Goal: Task Accomplishment & Management: Manage account settings

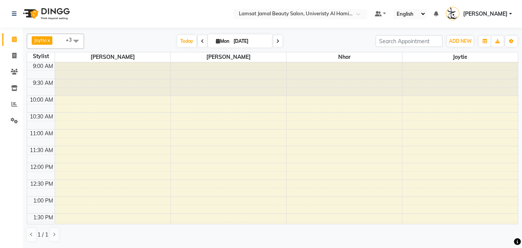
scroll to position [45, 0]
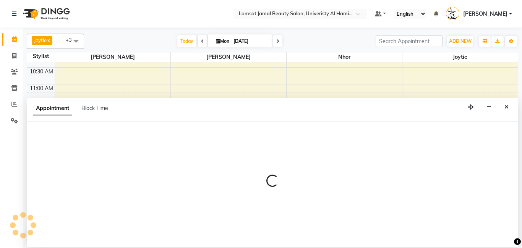
click at [509, 106] on button "Close" at bounding box center [506, 107] width 11 height 12
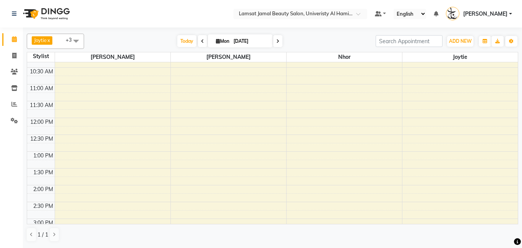
select select "79908"
select select "tentative"
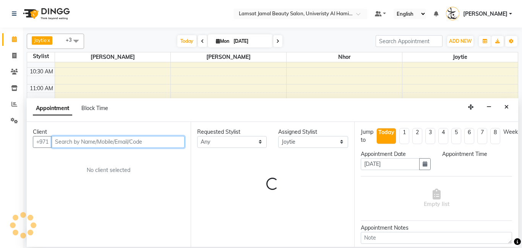
select select "795"
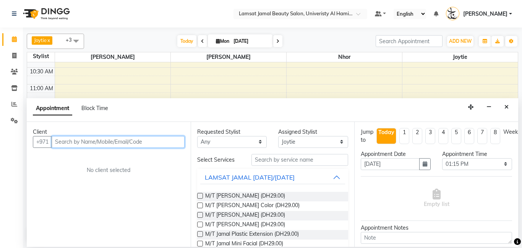
click at [154, 141] on input "text" at bounding box center [118, 142] width 133 height 12
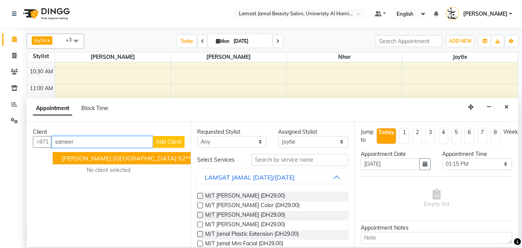
click at [178, 160] on ngb-highlight "52*****63" at bounding box center [192, 158] width 29 height 8
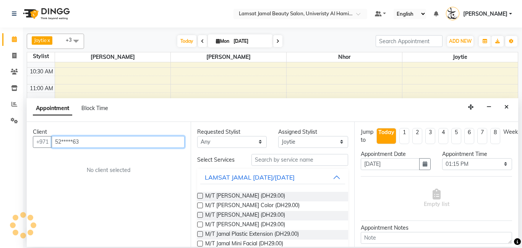
type input "52*****63"
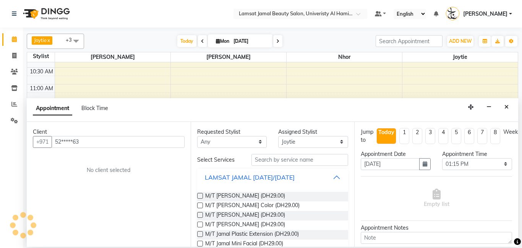
click at [337, 174] on button "LAMSAT JAMAL [DATE]/[DATE]" at bounding box center [272, 178] width 145 height 14
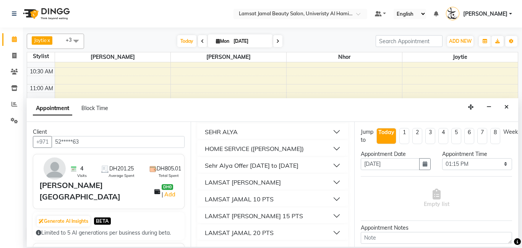
scroll to position [97, 0]
click at [343, 200] on button "LAMSAT JAMAL 10 PTS" at bounding box center [272, 199] width 145 height 14
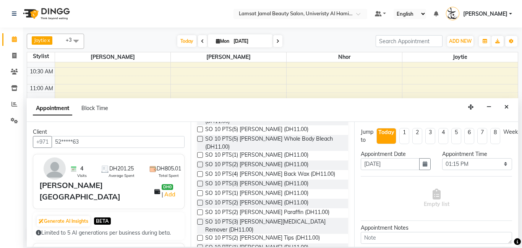
scroll to position [442, 0]
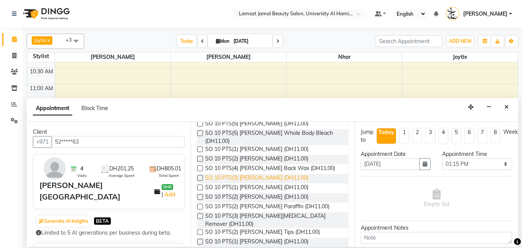
click at [274, 174] on span "SO 10 PTS(3) [PERSON_NAME] (DH11.00)" at bounding box center [256, 179] width 103 height 10
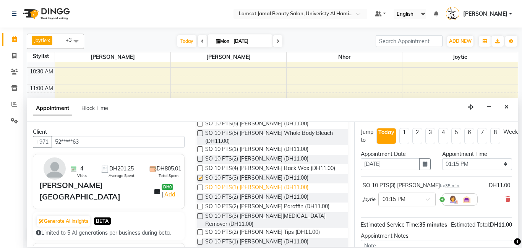
checkbox input "false"
click at [272, 184] on span "SO 10 PTS(1) [PERSON_NAME] (DH11.00)" at bounding box center [256, 189] width 103 height 10
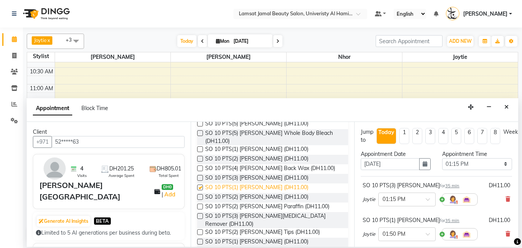
checkbox input "false"
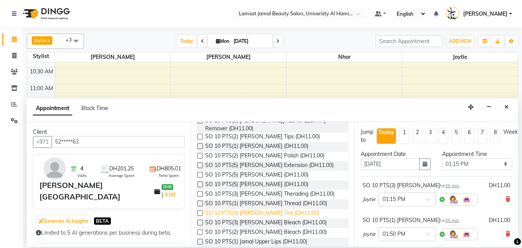
scroll to position [547, 0]
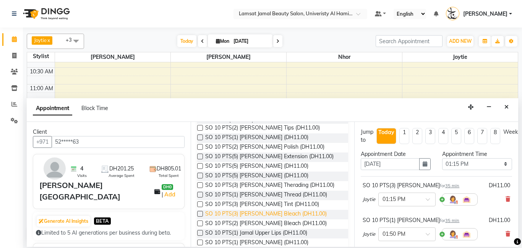
click at [288, 210] on span "SO 10 PTS(3) [PERSON_NAME] Bleach (DH11.00)" at bounding box center [266, 215] width 122 height 10
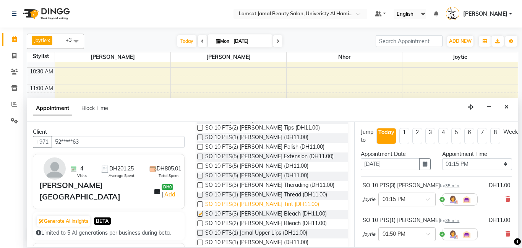
checkbox input "false"
click at [294, 200] on span "SO 10 PTS(3) [PERSON_NAME] Tint (DH11.00)" at bounding box center [262, 205] width 114 height 10
checkbox input "false"
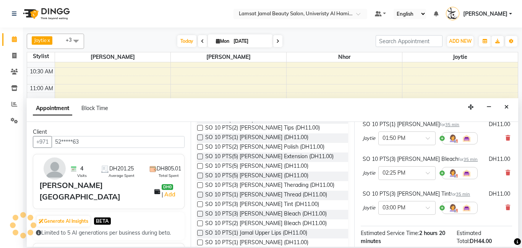
scroll to position [189, 0]
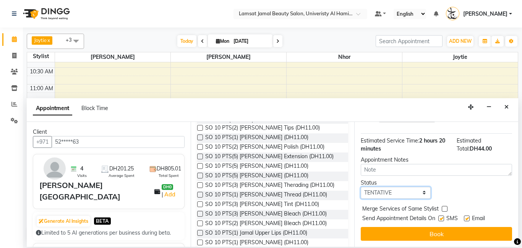
click at [429, 197] on select "Select TENTATIVE CONFIRM CHECK-IN UPCOMING" at bounding box center [396, 193] width 70 height 12
select select "check-in"
click at [361, 187] on select "Select TENTATIVE CONFIRM CHECK-IN UPCOMING" at bounding box center [396, 193] width 70 height 12
click at [444, 210] on label at bounding box center [445, 209] width 6 height 6
click at [444, 210] on input "checkbox" at bounding box center [444, 209] width 5 height 5
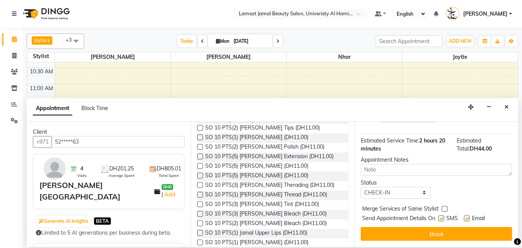
checkbox input "true"
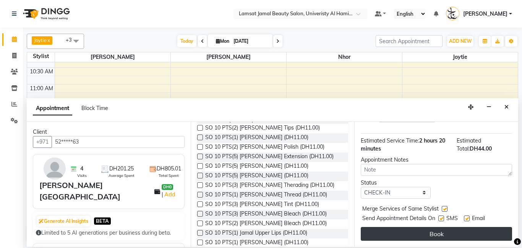
click at [447, 236] on button "Book" at bounding box center [436, 234] width 151 height 14
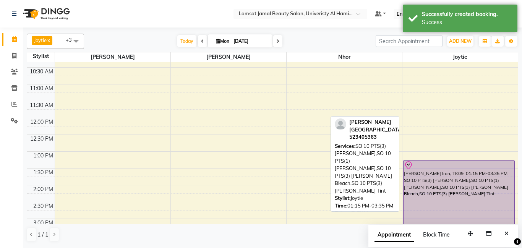
click at [499, 193] on div "[PERSON_NAME] Iran, TK09, 01:15 PM-03:35 PM, SO 10 PTS(3) [PERSON_NAME],SO 10 P…" at bounding box center [459, 199] width 111 height 77
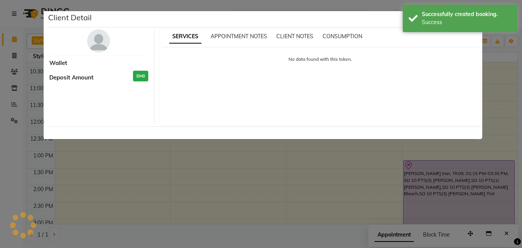
select select "8"
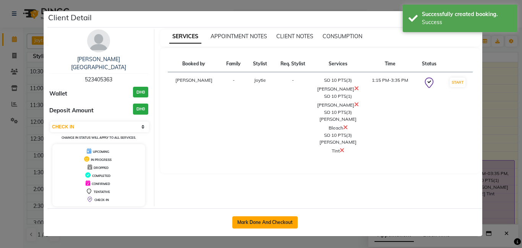
click at [288, 216] on button "Mark Done And Checkout" at bounding box center [264, 222] width 65 height 12
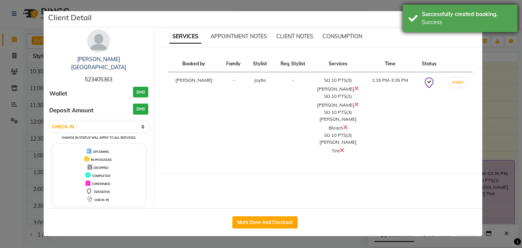
click at [460, 14] on div "Successfully created booking." at bounding box center [467, 14] width 90 height 8
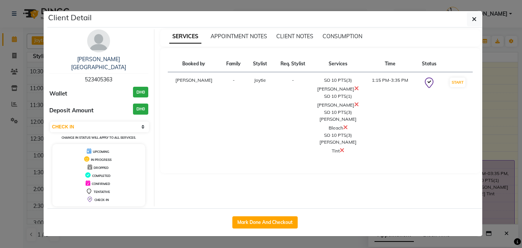
select select "service"
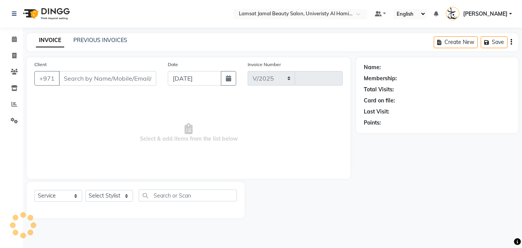
select select "8294"
type input "3156"
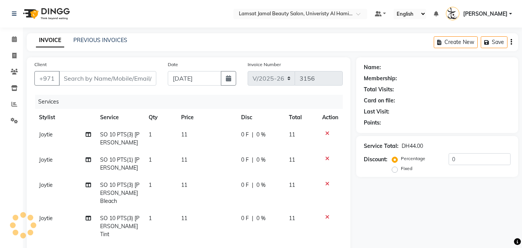
type input "52*****63"
select select "79908"
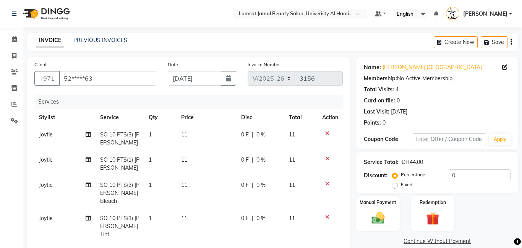
click at [167, 138] on td "1" at bounding box center [160, 138] width 33 height 25
select select "79908"
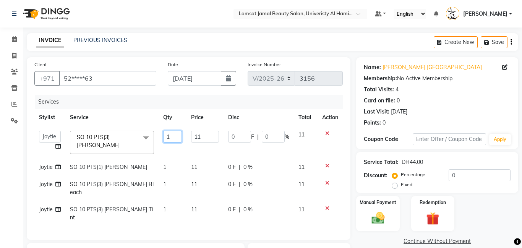
click at [170, 137] on input "1" at bounding box center [172, 137] width 18 height 12
type input "3"
click at [168, 184] on td "1" at bounding box center [173, 188] width 28 height 25
select select "79908"
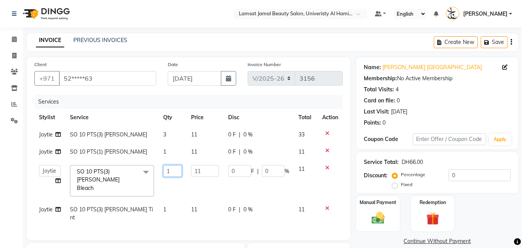
click at [175, 175] on input "1" at bounding box center [172, 171] width 18 height 12
type input "3"
click at [171, 199] on tbody "Joytie SO 10 PTS(3) [PERSON_NAME] 3 11 0 F | 0 % 33 Joytie SO 10 PTS(1) [PERSON…" at bounding box center [188, 176] width 309 height 100
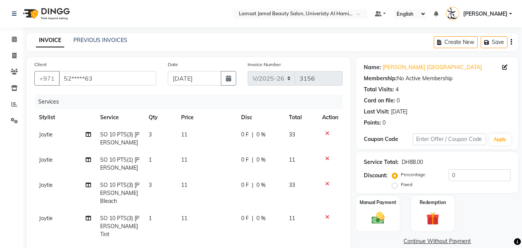
click at [158, 226] on td "1" at bounding box center [160, 226] width 33 height 33
select select "79908"
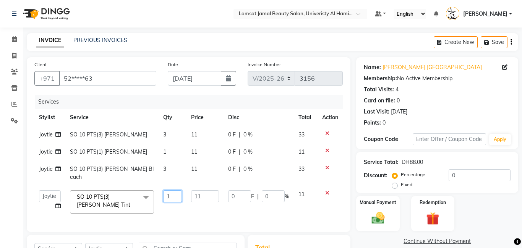
click at [175, 190] on input "1" at bounding box center [172, 196] width 18 height 12
type input "3"
click at [48, 158] on td "Joytie" at bounding box center [49, 151] width 31 height 17
select select "79908"
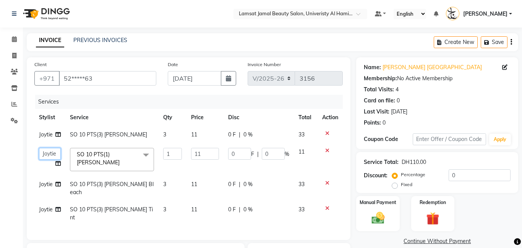
click at [46, 155] on select "[PERSON_NAME] Amna [PERSON_NAME] [PERSON_NAME] Ebda Lamsat [PERSON_NAME] [PERSO…" at bounding box center [50, 154] width 22 height 12
select select "79902"
click at [45, 133] on span "Joytie" at bounding box center [46, 134] width 14 height 7
select select "79908"
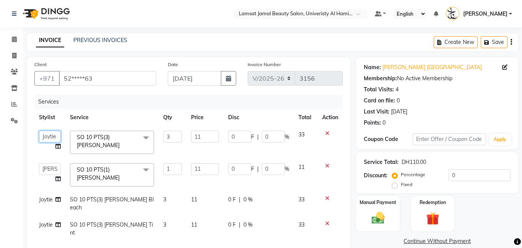
click at [45, 137] on select "[PERSON_NAME] Amna [PERSON_NAME] [PERSON_NAME] Ebda Lamsat [PERSON_NAME] [PERSO…" at bounding box center [50, 137] width 22 height 12
select select "79901"
click at [385, 213] on img at bounding box center [378, 218] width 22 height 16
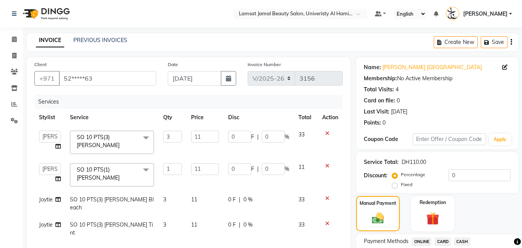
scroll to position [119, 0]
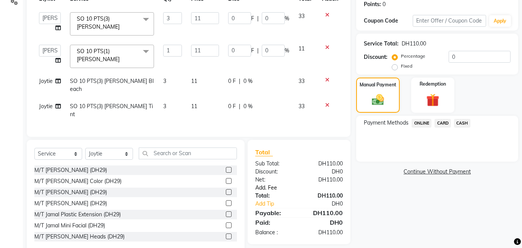
click at [266, 184] on link "Add. Fee" at bounding box center [299, 188] width 99 height 8
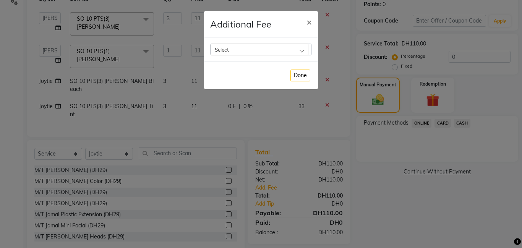
click at [304, 54] on div "Select" at bounding box center [260, 49] width 98 height 11
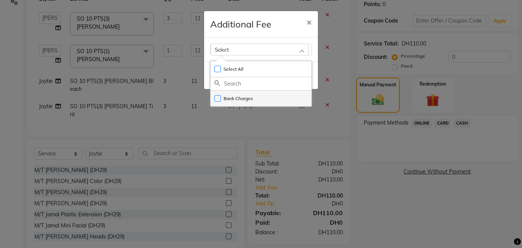
click at [288, 93] on li "Bank Charges" at bounding box center [261, 99] width 101 height 16
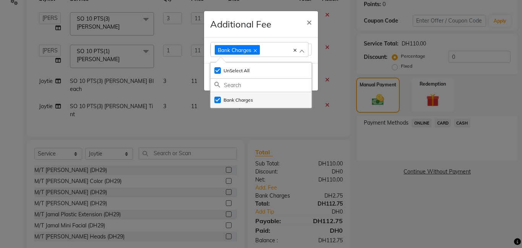
checkbox input "true"
click at [307, 22] on span "×" at bounding box center [309, 21] width 5 height 11
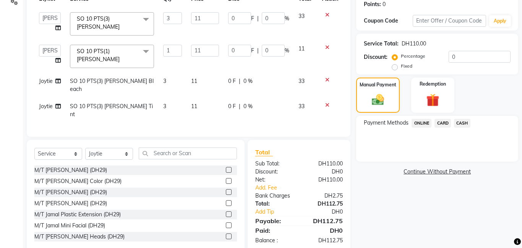
click at [428, 123] on span "ONLINE" at bounding box center [422, 123] width 20 height 9
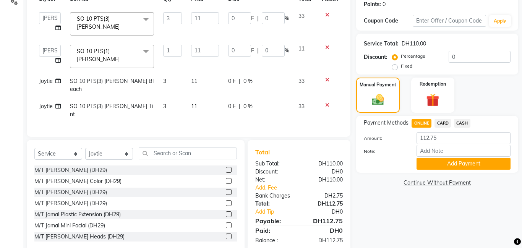
click at [444, 124] on span "CARD" at bounding box center [443, 123] width 16 height 9
click at [479, 162] on button "Add Payment" at bounding box center [464, 164] width 94 height 12
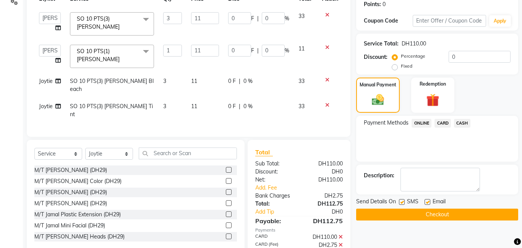
scroll to position [142, 0]
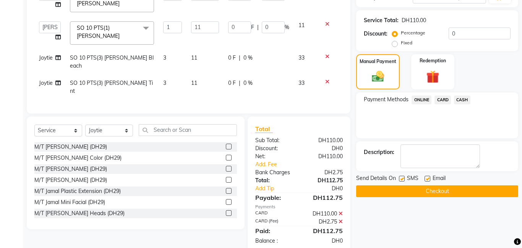
click at [441, 191] on button "Checkout" at bounding box center [437, 191] width 162 height 12
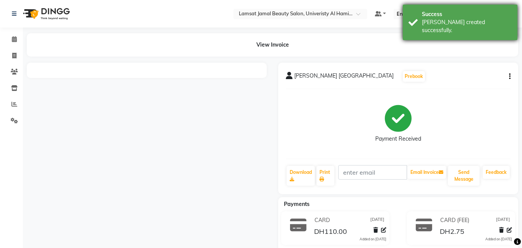
click at [468, 7] on div "Success [PERSON_NAME] created successfully." at bounding box center [460, 23] width 115 height 36
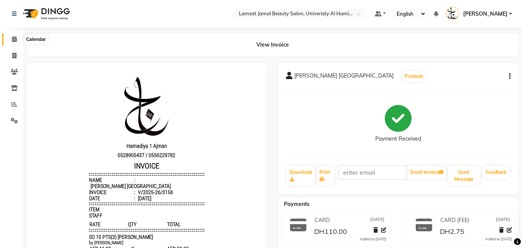
click at [16, 39] on icon at bounding box center [14, 39] width 5 height 6
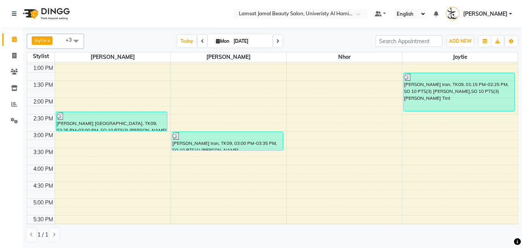
scroll to position [133, 0]
click at [453, 184] on div "9:00 AM 9:30 AM 10:00 AM 10:30 AM 11:00 AM 11:30 AM 12:00 PM 12:30 PM 1:00 PM 1…" at bounding box center [272, 181] width 491 height 504
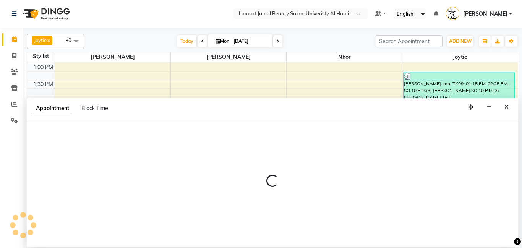
select select "79908"
select select "tentative"
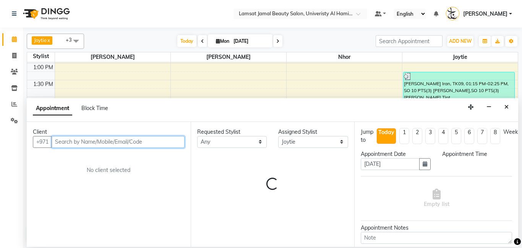
click at [92, 147] on input "text" at bounding box center [118, 142] width 133 height 12
select select "990"
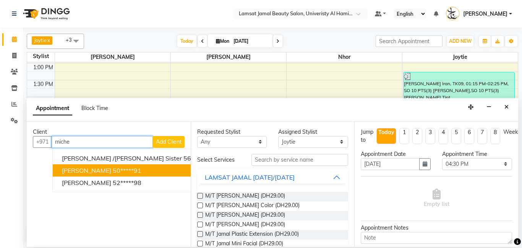
click at [102, 175] on button "[PERSON_NAME] 50*****91" at bounding box center [137, 170] width 169 height 12
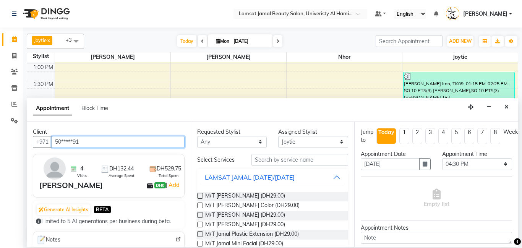
type input "50*****91"
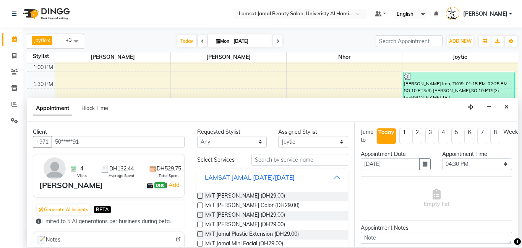
click at [335, 177] on button "LAMSAT JAMAL [DATE]/[DATE]" at bounding box center [272, 178] width 145 height 14
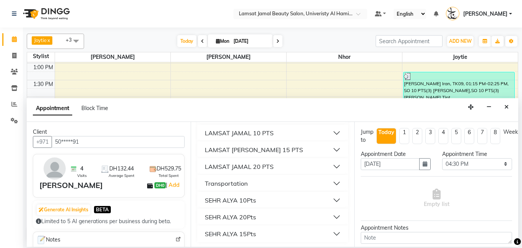
scroll to position [164, 0]
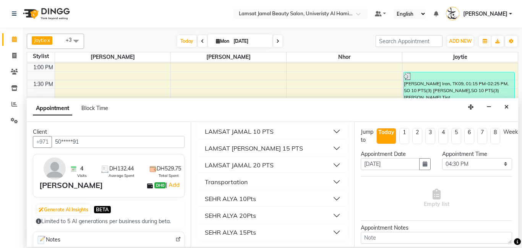
click at [339, 167] on button "LAMSAT JAMAL 20 PTS" at bounding box center [272, 165] width 145 height 14
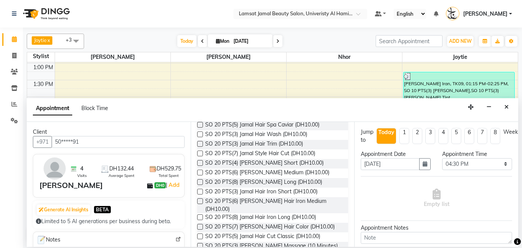
scroll to position [281, 0]
click at [276, 144] on span "SO 20 PTS(3) Jamal Hair Trim (DH10.00)" at bounding box center [254, 144] width 98 height 10
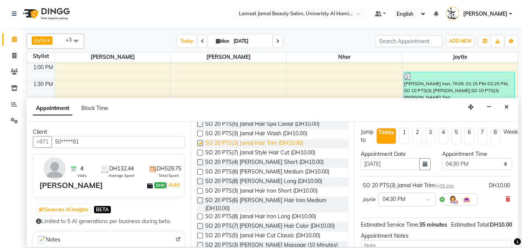
checkbox input "false"
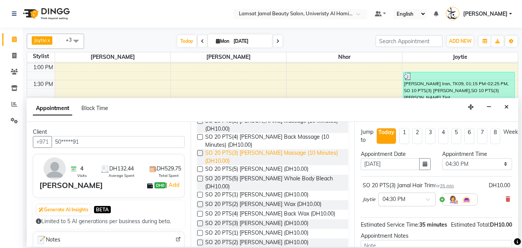
scroll to position [444, 0]
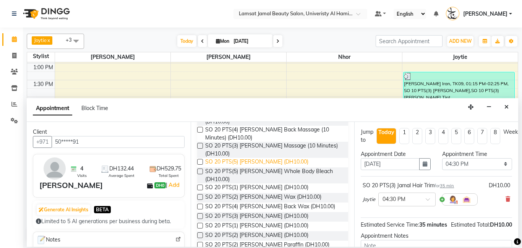
click at [270, 158] on span "SO 20 PTS(5) [PERSON_NAME] (DH10.00)" at bounding box center [256, 163] width 103 height 10
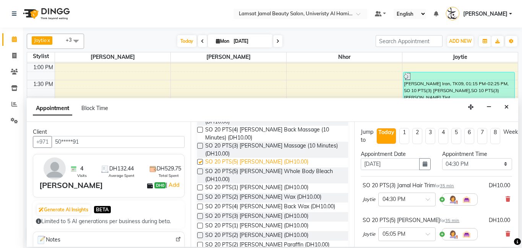
checkbox input "false"
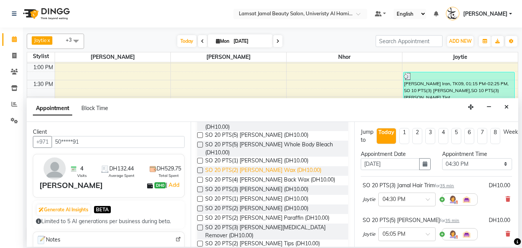
scroll to position [497, 0]
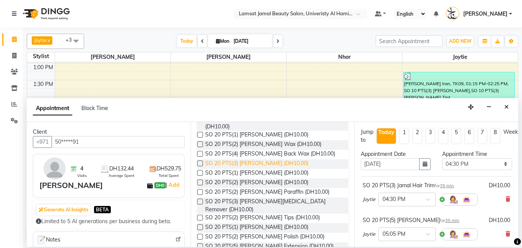
click at [275, 159] on span "SO 20 PTS(3) [PERSON_NAME] (DH10.00)" at bounding box center [256, 164] width 103 height 10
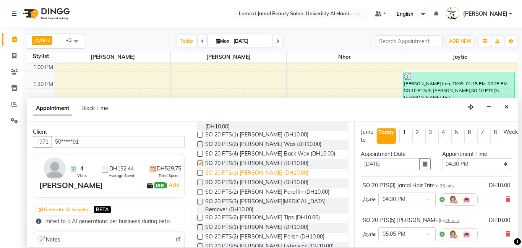
checkbox input "false"
click at [278, 169] on span "SO 20 PTS(1) [PERSON_NAME] (DH10.00)" at bounding box center [256, 174] width 103 height 10
checkbox input "false"
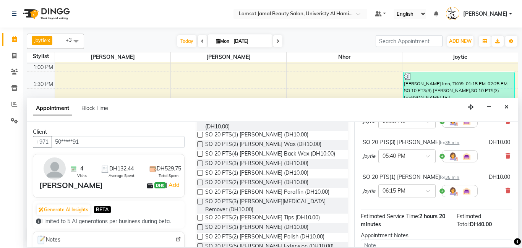
scroll to position [120, 0]
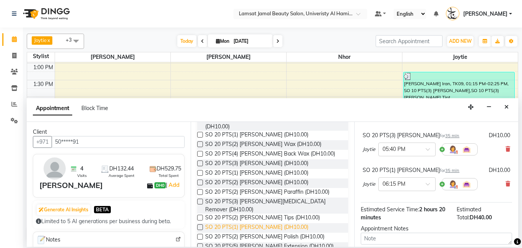
click at [284, 223] on span "SO 20 PTS(1) [PERSON_NAME] (DH10.00)" at bounding box center [256, 228] width 103 height 10
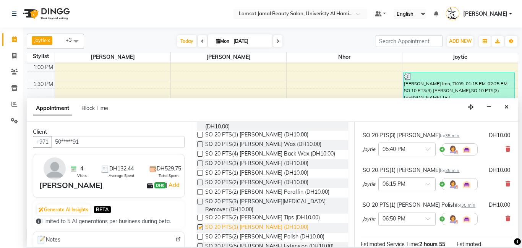
checkbox input "false"
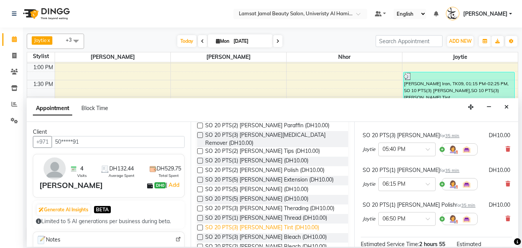
scroll to position [566, 0]
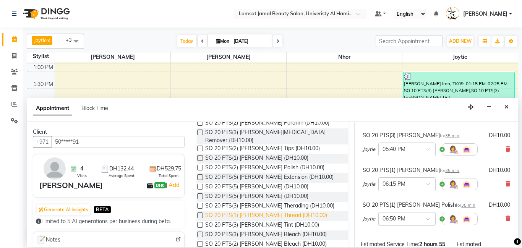
click at [294, 211] on span "SO 20 PTS(1) [PERSON_NAME] Thread (DH10.00)" at bounding box center [266, 216] width 122 height 10
checkbox input "false"
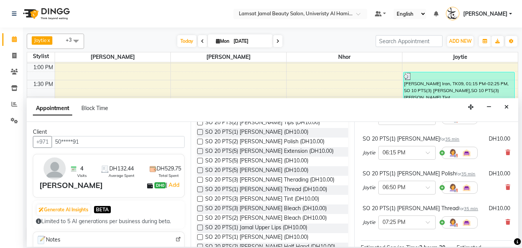
scroll to position [158, 0]
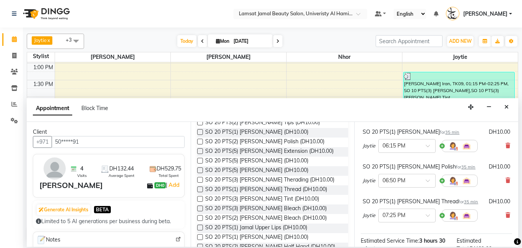
click at [510, 212] on div "SO 20 PTS(1) [PERSON_NAME] Thread for 35 min DH10.00 Joytie × 07:25 PM" at bounding box center [436, 212] width 151 height 32
click at [505, 213] on div "Joytie × 07:25 PM" at bounding box center [437, 216] width 148 height 20
click at [509, 216] on icon at bounding box center [508, 215] width 5 height 5
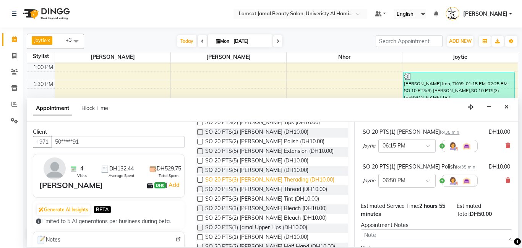
click at [305, 176] on span "SO 20 PTS(3) [PERSON_NAME] Therading (DH10.00)" at bounding box center [269, 181] width 129 height 10
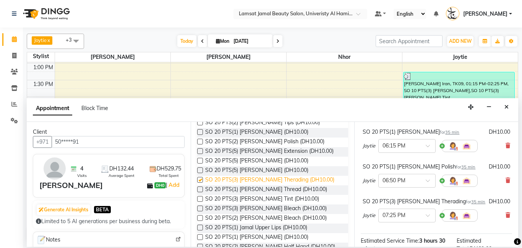
checkbox input "false"
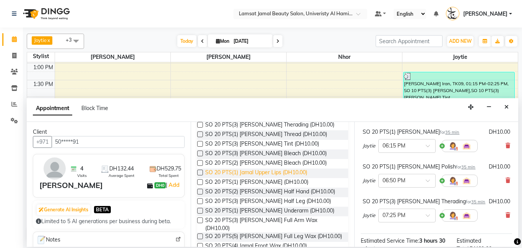
scroll to position [653, 0]
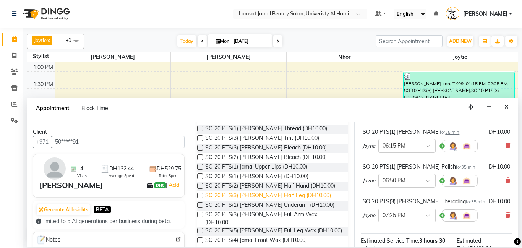
click at [287, 192] on span "SO 20 PTS(3) [PERSON_NAME] Half Leg (DH10.00)" at bounding box center [268, 197] width 126 height 10
checkbox input "false"
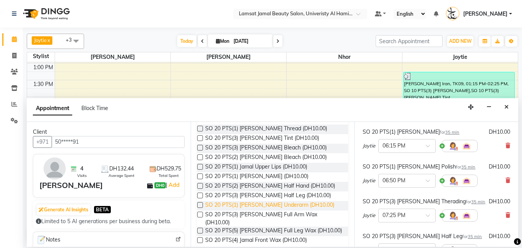
click at [288, 201] on span "SO 20 PTS(1) [PERSON_NAME] Underarm (DH10.00)" at bounding box center [269, 206] width 129 height 10
checkbox input "false"
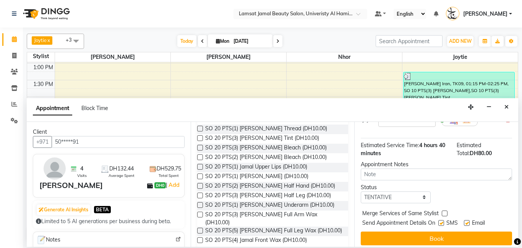
scroll to position [328, 0]
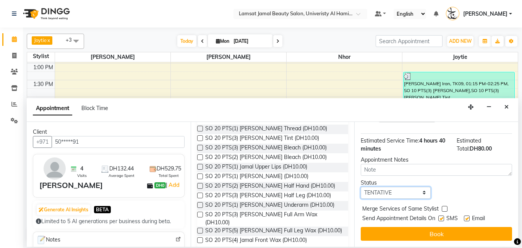
click at [429, 192] on select "Select TENTATIVE CONFIRM CHECK-IN UPCOMING" at bounding box center [396, 193] width 70 height 12
select select "check-in"
click at [361, 187] on select "Select TENTATIVE CONFIRM CHECK-IN UPCOMING" at bounding box center [396, 193] width 70 height 12
click at [445, 208] on label at bounding box center [445, 209] width 6 height 6
click at [445, 208] on input "checkbox" at bounding box center [444, 209] width 5 height 5
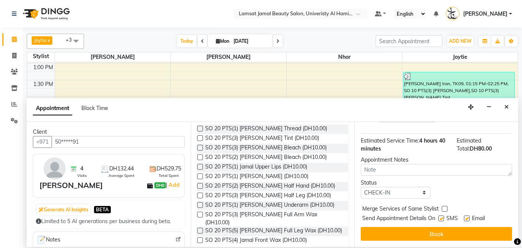
checkbox input "true"
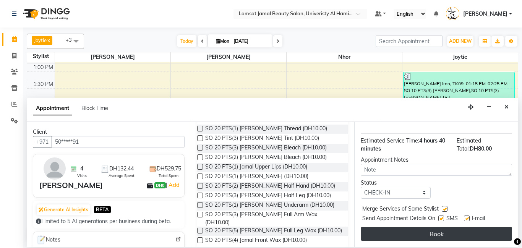
click at [445, 238] on button "Book" at bounding box center [436, 234] width 151 height 14
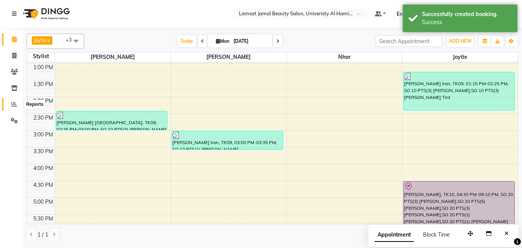
click at [9, 105] on span at bounding box center [14, 104] width 13 height 9
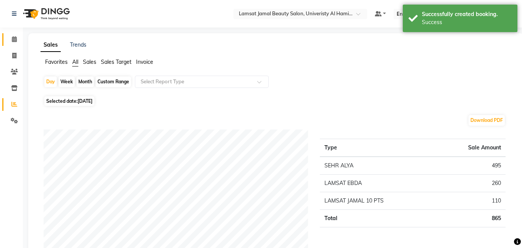
drag, startPoint x: 10, startPoint y: 44, endPoint x: 7, endPoint y: 39, distance: 5.5
click at [10, 44] on link "Calendar" at bounding box center [11, 39] width 18 height 13
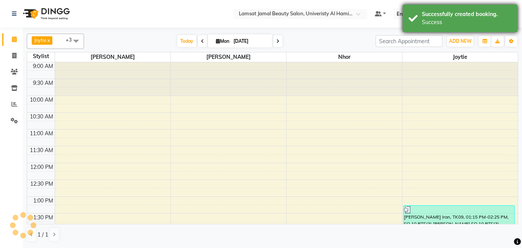
click at [458, 22] on div "Success" at bounding box center [467, 22] width 90 height 8
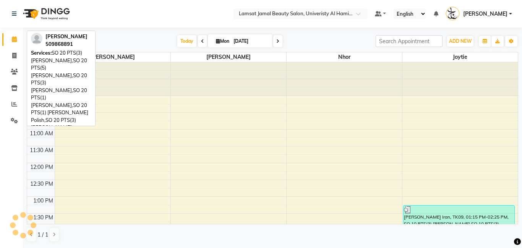
scroll to position [164, 0]
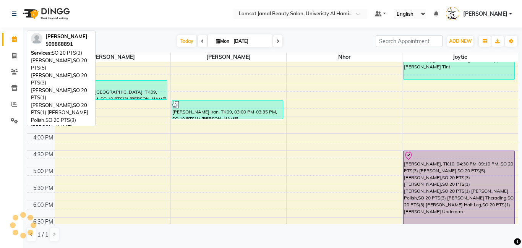
click at [454, 173] on div "[PERSON_NAME], TK10, 04:30 PM-09:10 PM, SO 20 PTS(3) [PERSON_NAME],SO 20 PTS(5)…" at bounding box center [459, 229] width 111 height 156
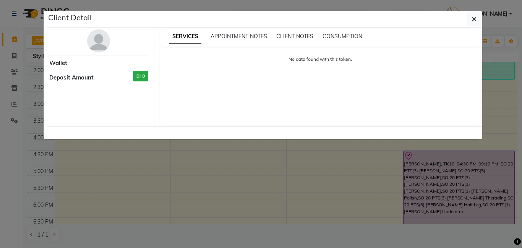
select select "8"
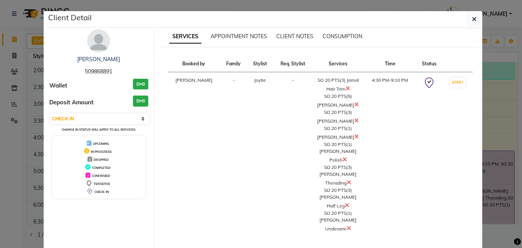
scroll to position [178, 0]
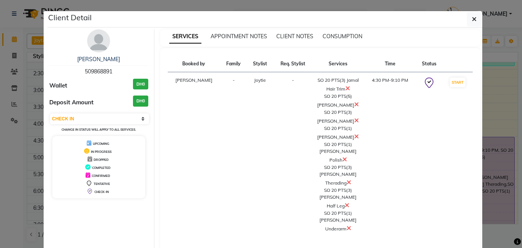
select select "service"
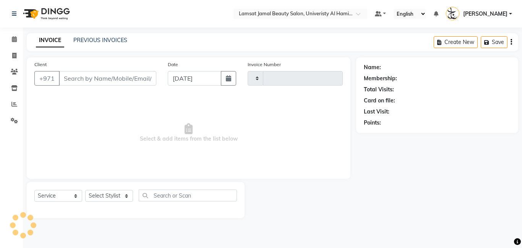
type input "3157"
select select "8294"
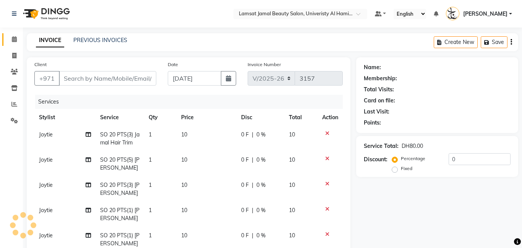
type input "50*****91"
select select "79908"
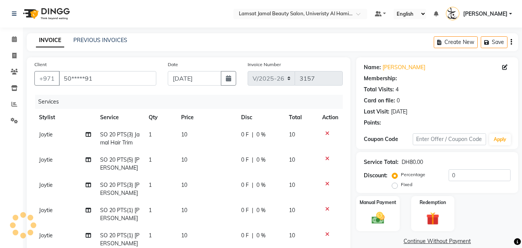
click at [163, 137] on td "1" at bounding box center [160, 138] width 33 height 25
select select "79908"
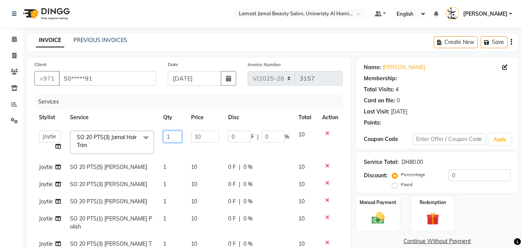
click at [173, 138] on input "1" at bounding box center [172, 137] width 18 height 12
type input "3"
click at [174, 167] on td "1" at bounding box center [173, 167] width 28 height 17
select select "79908"
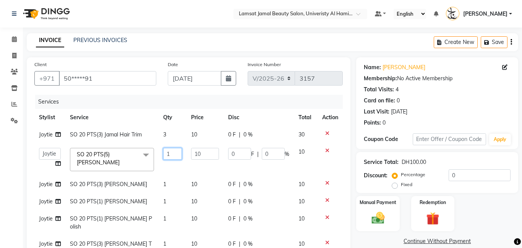
click at [176, 158] on input "1" at bounding box center [172, 154] width 18 height 12
type input "5"
click at [163, 180] on td "1" at bounding box center [173, 184] width 28 height 17
select select "79908"
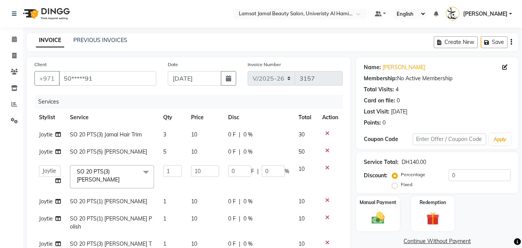
click at [182, 174] on td "1" at bounding box center [173, 177] width 28 height 33
click at [174, 172] on input "1" at bounding box center [172, 171] width 18 height 12
type input "3"
click at [166, 238] on tbody "Joytie SO 20 PTS(3) Jamal Hair Trim 3 10 0 F | 0 % 30 Joytie SO 20 PTS(5) [PERS…" at bounding box center [188, 218] width 309 height 185
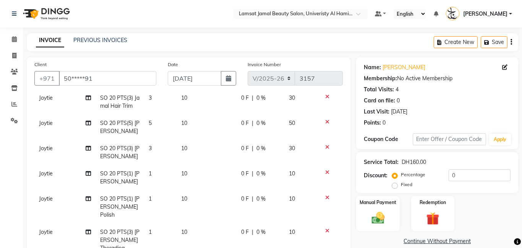
scroll to position [80, 0]
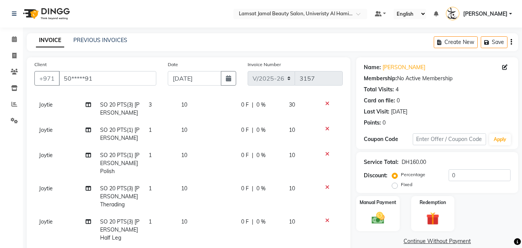
click at [162, 190] on td "1" at bounding box center [160, 196] width 33 height 33
select select "79908"
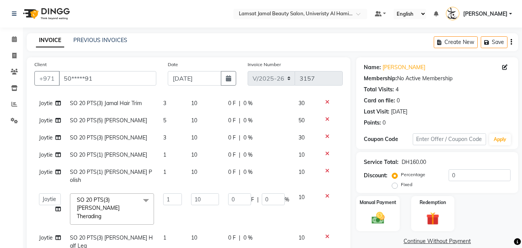
scroll to position [7, 0]
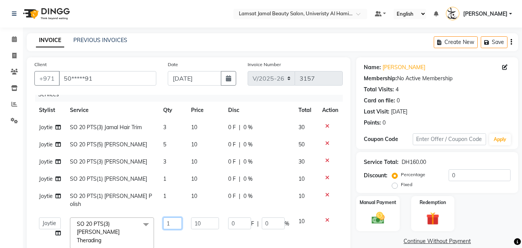
click at [174, 218] on input "1" at bounding box center [172, 224] width 18 height 12
type input "3"
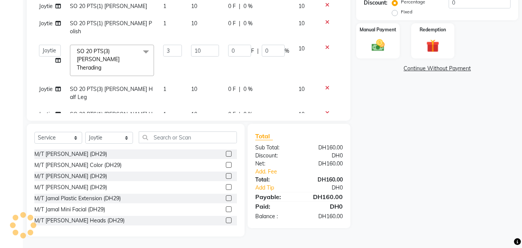
click at [174, 74] on tbody "Joytie SO 20 PTS(3) Jamal Hair Trim 3 10 0 F | 0 % 30 Joytie SO 20 PTS(5) [PERS…" at bounding box center [188, 38] width 309 height 185
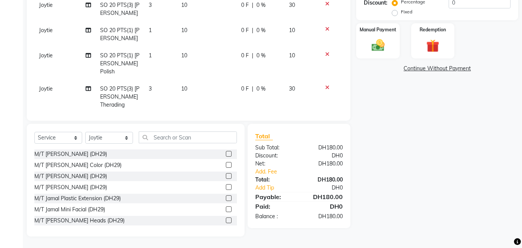
scroll to position [80, 0]
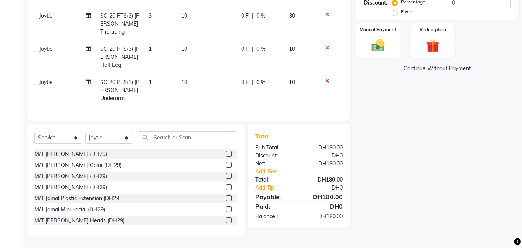
click at [161, 56] on td "1" at bounding box center [160, 57] width 33 height 33
select select "79908"
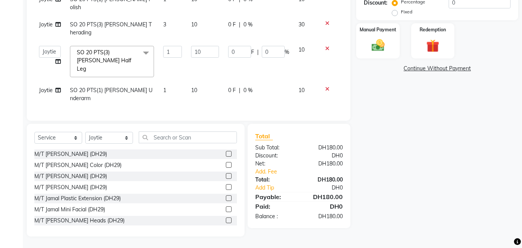
scroll to position [15, 0]
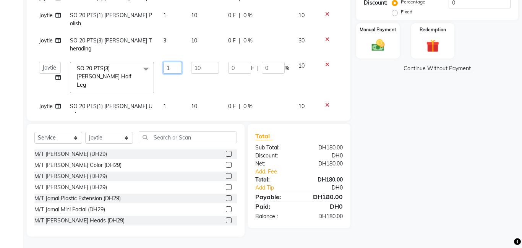
click at [179, 62] on input "1" at bounding box center [172, 68] width 18 height 12
type input "3"
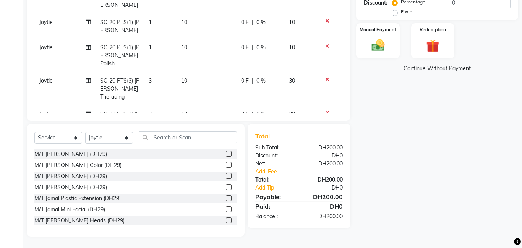
click at [49, 75] on td "Joytie" at bounding box center [64, 88] width 61 height 33
select select "79908"
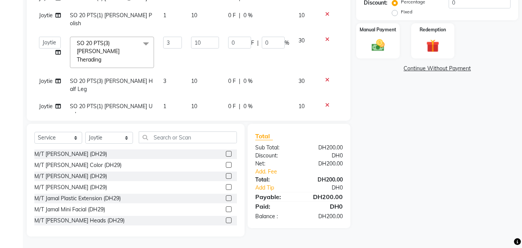
scroll to position [7, 0]
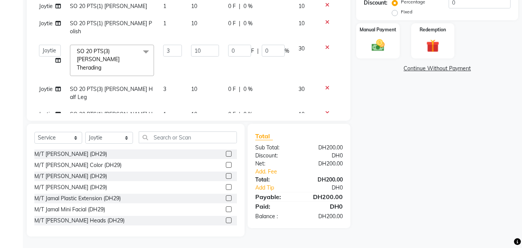
click at [47, 86] on span "Joytie" at bounding box center [46, 89] width 14 height 7
select select "79908"
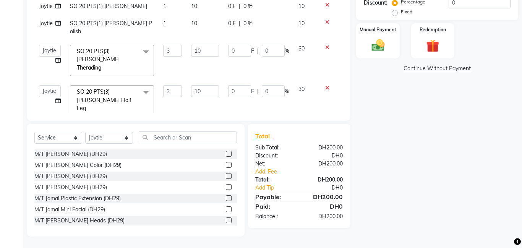
scroll to position [15, 0]
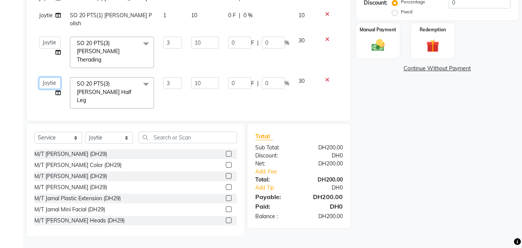
click at [49, 77] on select "[PERSON_NAME] Amna [PERSON_NAME] [PERSON_NAME] Ebda Lamsat [PERSON_NAME] [PERSO…" at bounding box center [50, 83] width 22 height 12
select select "79901"
click at [46, 118] on span "Joytie" at bounding box center [46, 121] width 14 height 7
select select "79908"
click at [46, 118] on select "[PERSON_NAME] Amna [PERSON_NAME] [PERSON_NAME] Ebda Lamsat [PERSON_NAME] [PERSO…" at bounding box center [50, 124] width 22 height 12
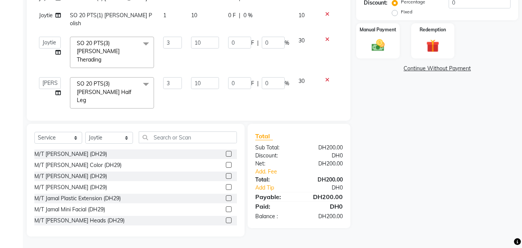
select select "79901"
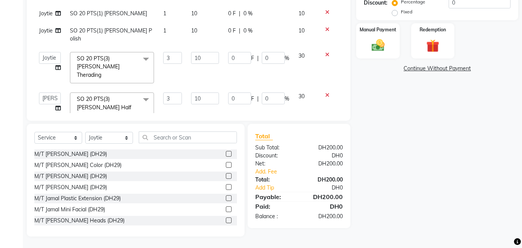
scroll to position [57, 0]
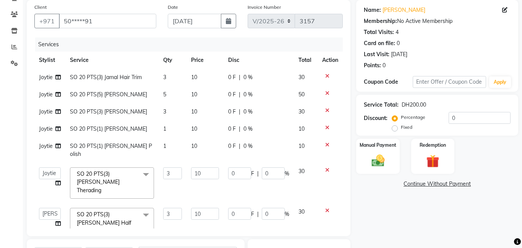
click at [45, 150] on td "Joytie" at bounding box center [49, 150] width 31 height 25
select select "79908"
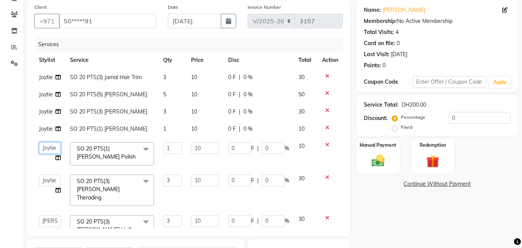
click at [47, 148] on select "[PERSON_NAME] Amna [PERSON_NAME] [PERSON_NAME] Ebda Lamsat [PERSON_NAME] [PERSO…" at bounding box center [50, 148] width 22 height 12
select select "79902"
click at [46, 109] on span "Joytie" at bounding box center [46, 111] width 14 height 7
select select "79908"
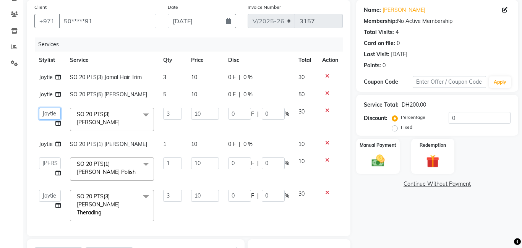
click at [50, 115] on select "[PERSON_NAME] Amna [PERSON_NAME] [PERSON_NAME] Ebda Lamsat [PERSON_NAME] [PERSO…" at bounding box center [50, 114] width 22 height 12
select select "79902"
click at [48, 165] on select "[PERSON_NAME] Amna [PERSON_NAME] [PERSON_NAME] Ebda Lamsat [PERSON_NAME] [PERSO…" at bounding box center [50, 164] width 22 height 12
click at [24, 157] on div "Client +971 50*****91 Date [DATE] Invoice Number V/2025 V/[PHONE_NUMBER] Servic…" at bounding box center [188, 176] width 335 height 352
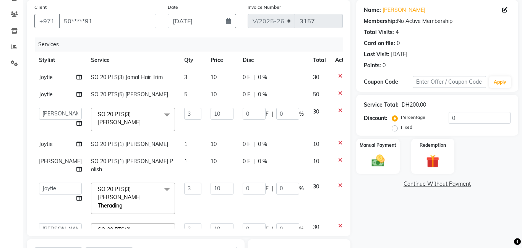
click at [42, 144] on span "Joytie" at bounding box center [46, 144] width 14 height 7
select select "79908"
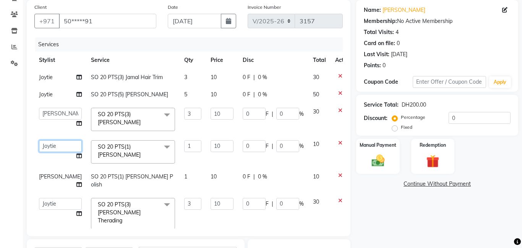
click at [45, 145] on select "[PERSON_NAME] Amna [PERSON_NAME] [PERSON_NAME] Ebda Lamsat [PERSON_NAME] [PERSO…" at bounding box center [60, 146] width 43 height 12
click at [9, 148] on div "Calendar Invoice Clients Inventory Reports Settings Completed InProgress Upcomi…" at bounding box center [51, 158] width 103 height 388
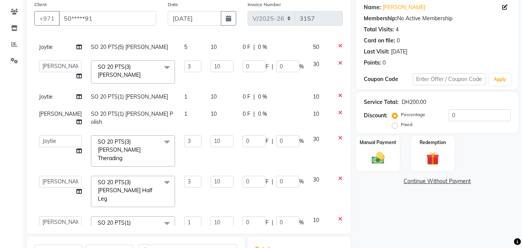
scroll to position [173, 0]
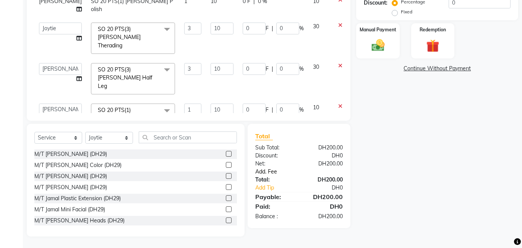
click at [276, 170] on link "Add. Fee" at bounding box center [299, 172] width 99 height 8
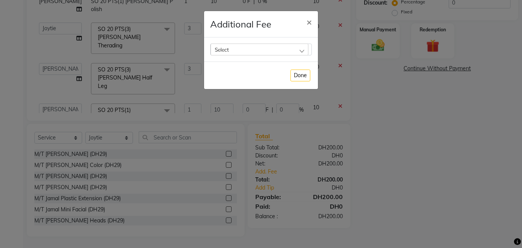
click at [303, 49] on div "Select" at bounding box center [260, 49] width 98 height 11
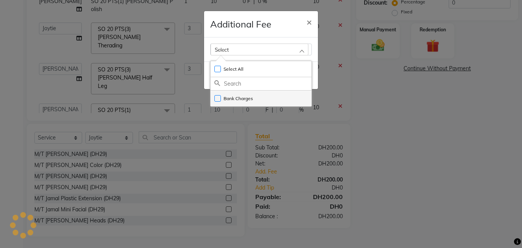
click at [286, 98] on li "Bank Charges" at bounding box center [261, 99] width 101 height 16
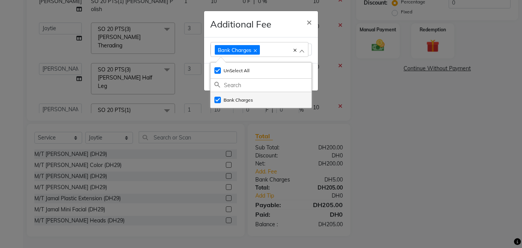
checkbox input "true"
click at [309, 21] on span "×" at bounding box center [309, 21] width 5 height 11
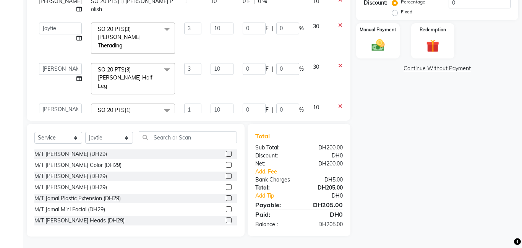
click at [372, 39] on ngb-modal-window "Additional Fee × Bank Charges Select All UnSelect All Bank Charges Done" at bounding box center [261, 124] width 522 height 248
click at [377, 43] on img at bounding box center [378, 45] width 22 height 16
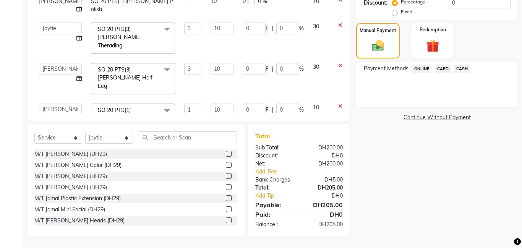
click at [444, 67] on span "CARD" at bounding box center [443, 69] width 16 height 9
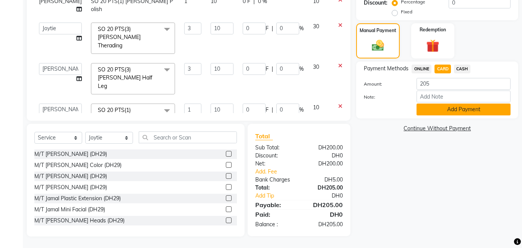
click at [461, 110] on button "Add Payment" at bounding box center [464, 110] width 94 height 12
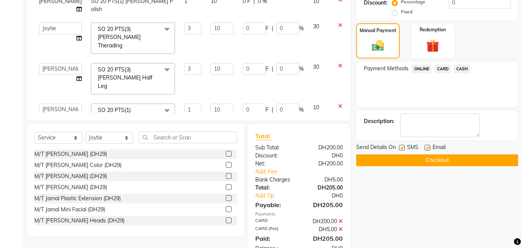
click at [456, 158] on button "Checkout" at bounding box center [437, 160] width 162 height 12
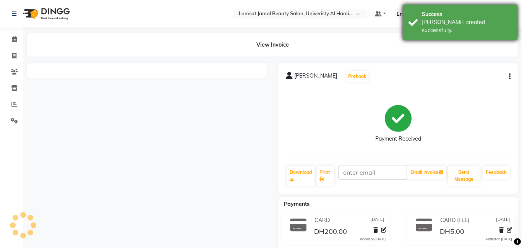
click at [463, 23] on div "[PERSON_NAME] created successfully." at bounding box center [467, 26] width 90 height 16
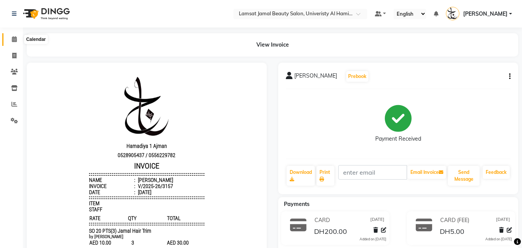
click at [16, 42] on icon at bounding box center [14, 39] width 5 height 6
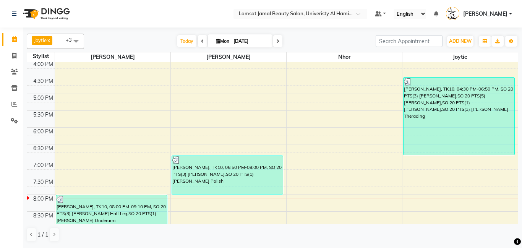
scroll to position [248, 0]
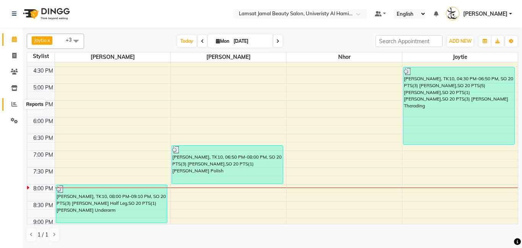
click at [18, 108] on span at bounding box center [14, 104] width 13 height 9
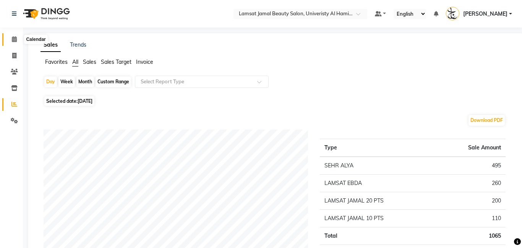
click at [15, 38] on icon at bounding box center [14, 39] width 5 height 6
